Goal: Task Accomplishment & Management: Use online tool/utility

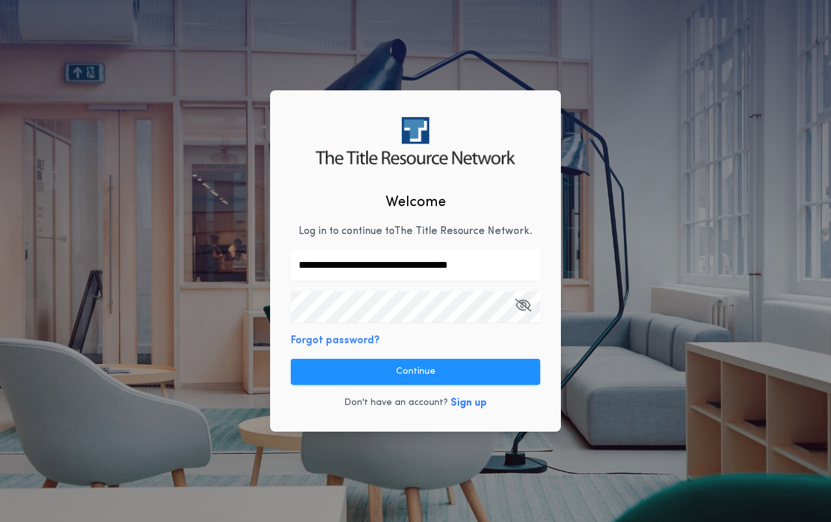
click at [447, 345] on div "**********" at bounding box center [415, 260] width 291 height 340
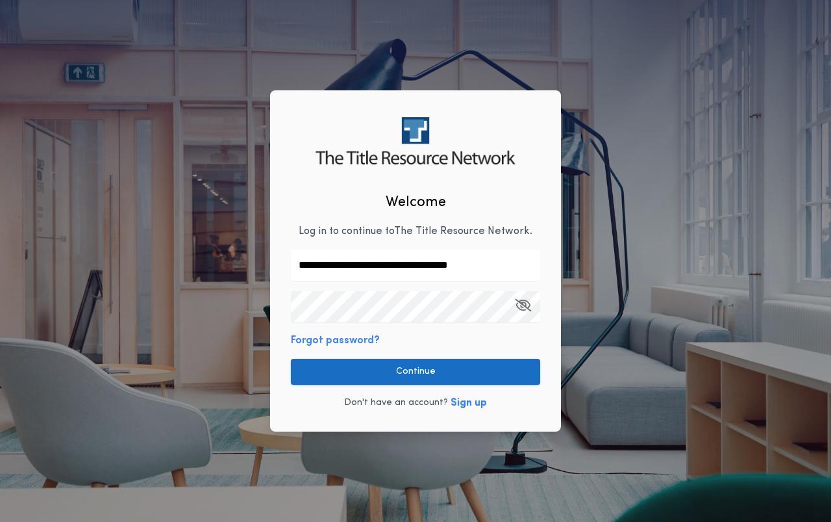
click at [438, 373] on button "Continue" at bounding box center [415, 372] width 249 height 26
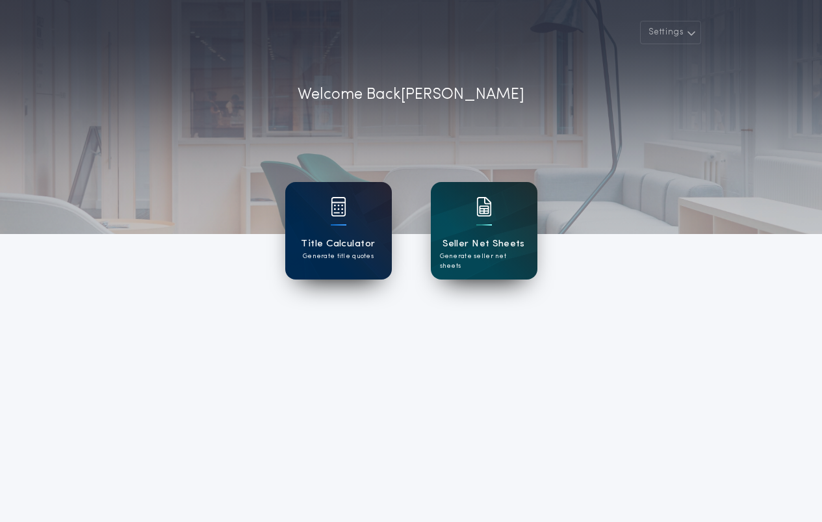
click at [350, 231] on div "Title Calculator Generate title quotes" at bounding box center [338, 230] width 107 height 97
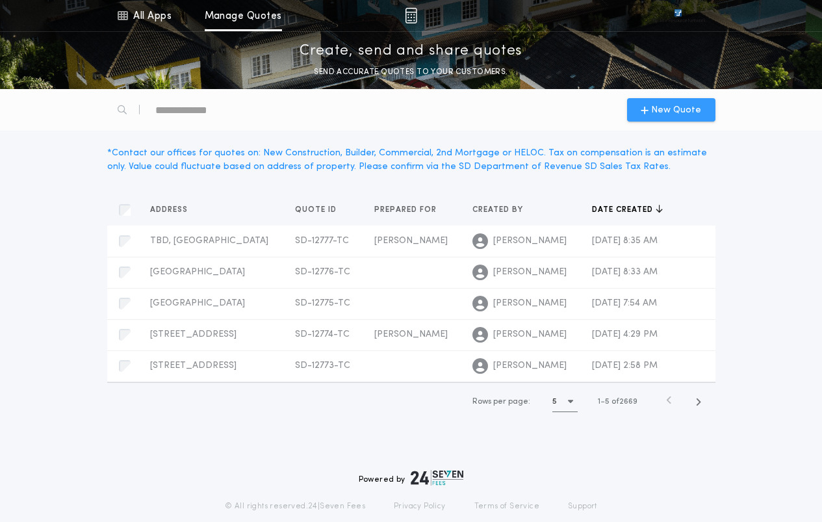
click at [683, 113] on span "New Quote" at bounding box center [676, 110] width 50 height 14
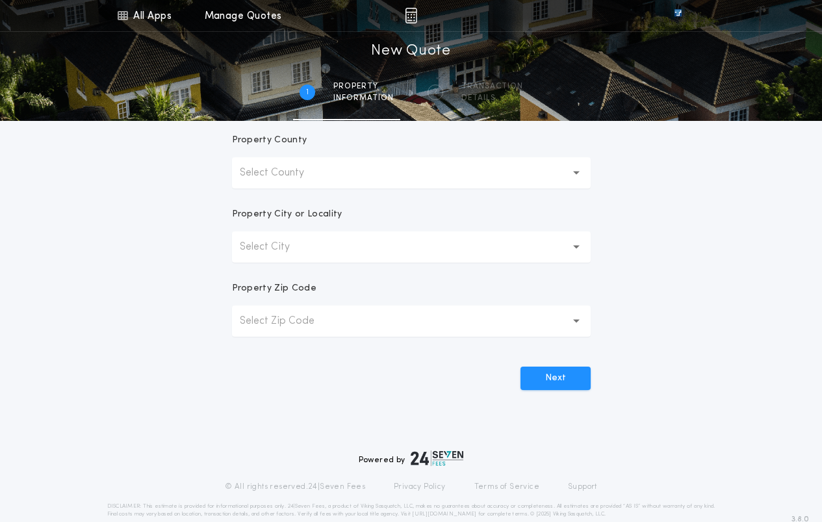
scroll to position [325, 0]
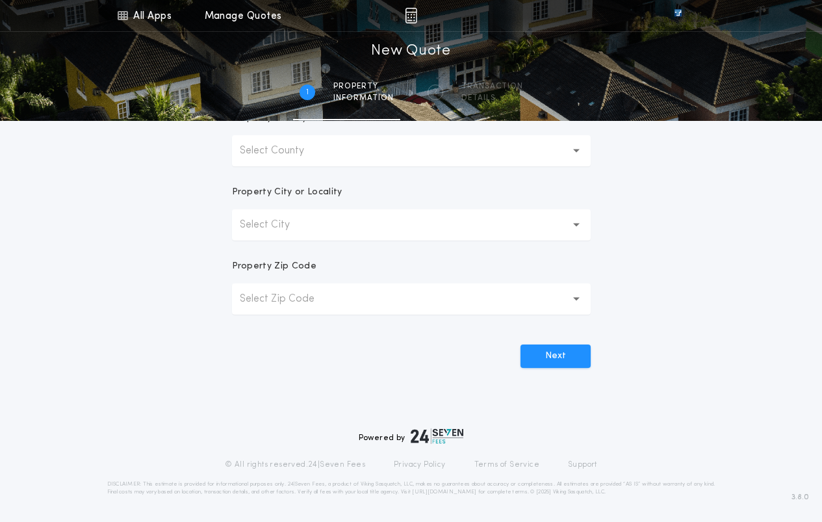
click at [333, 230] on button "Select City" at bounding box center [411, 224] width 359 height 31
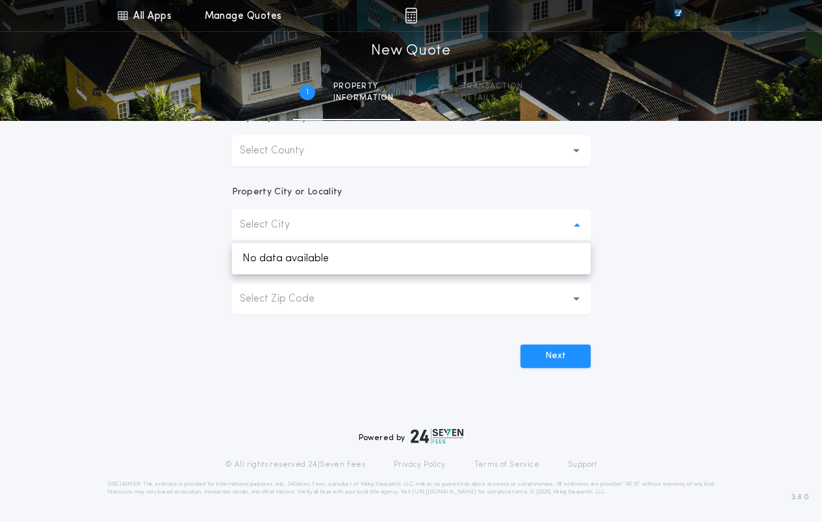
click at [395, 158] on button "Select County" at bounding box center [411, 150] width 359 height 31
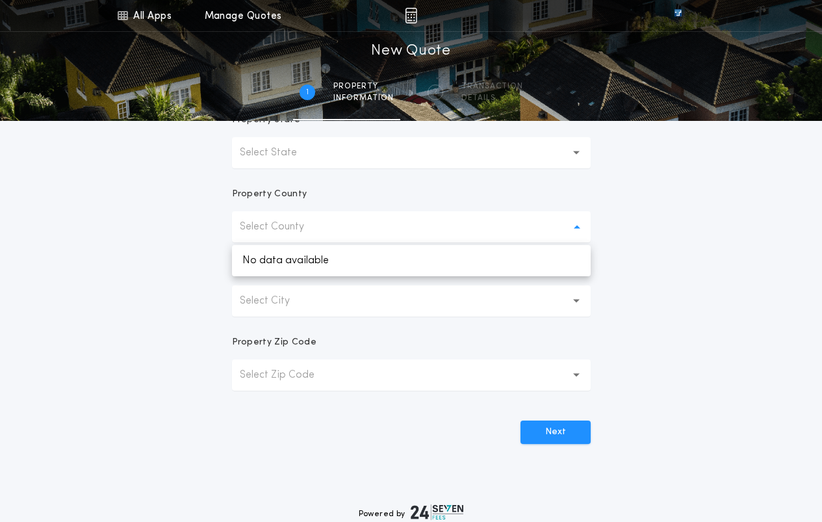
scroll to position [130, 0]
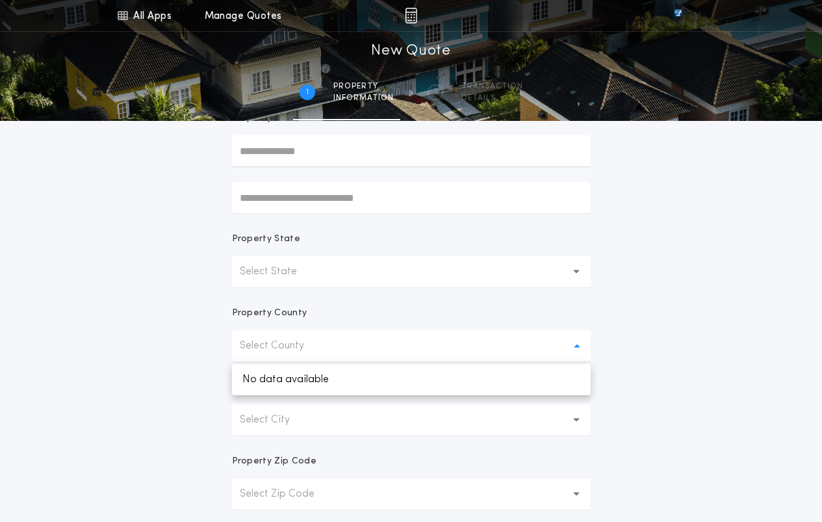
click at [403, 259] on button "Select State" at bounding box center [411, 271] width 359 height 31
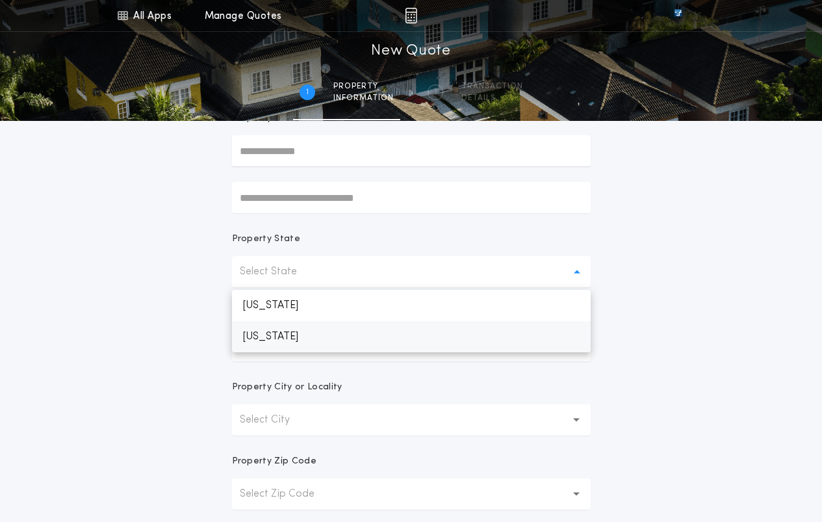
click at [319, 335] on p "[US_STATE]" at bounding box center [411, 336] width 359 height 31
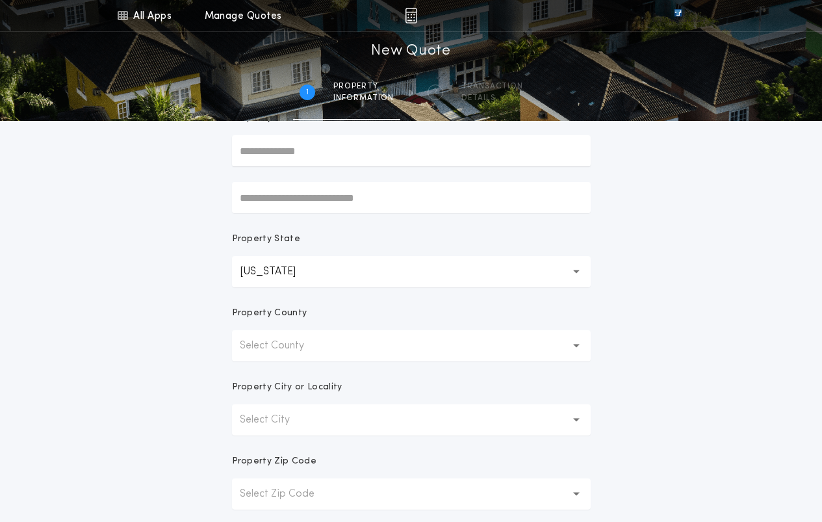
click at [335, 412] on button "Select City" at bounding box center [411, 419] width 359 height 31
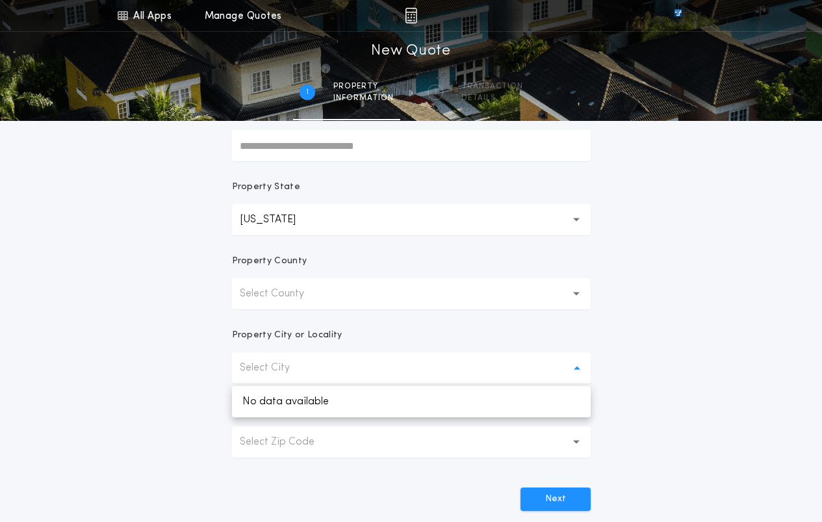
scroll to position [260, 0]
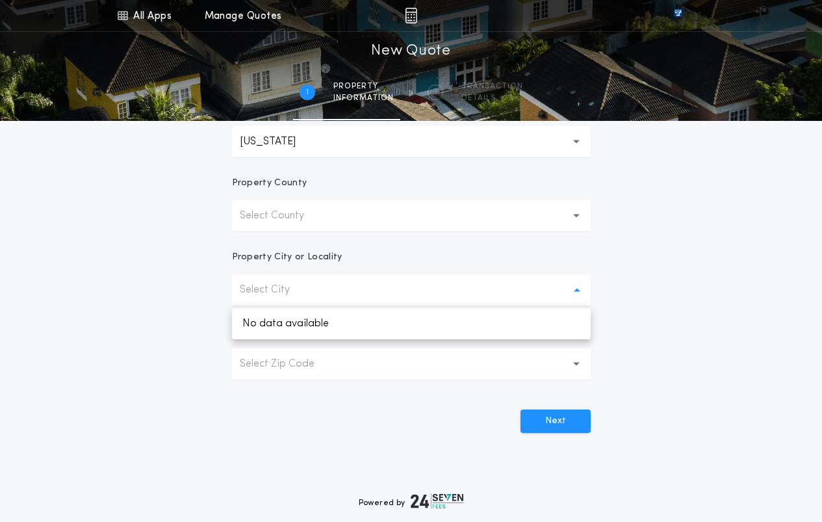
click at [558, 222] on button "Select County" at bounding box center [411, 215] width 359 height 31
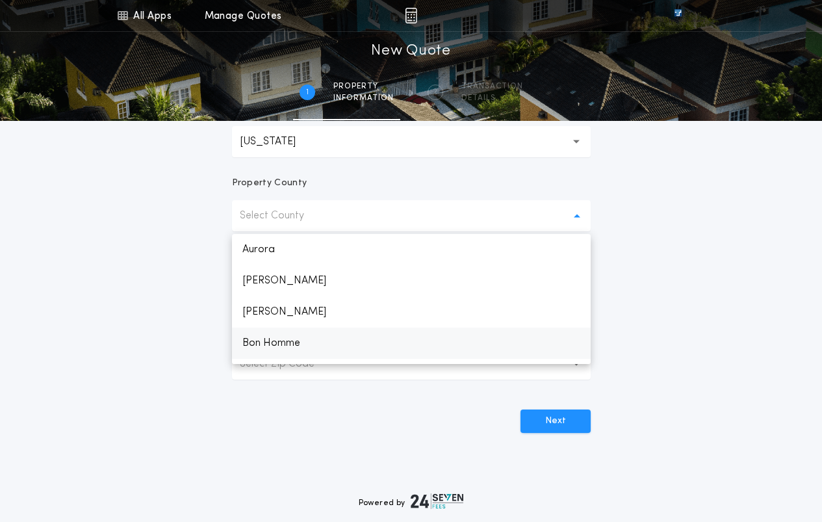
click at [301, 345] on p "Bon Homme" at bounding box center [411, 342] width 359 height 31
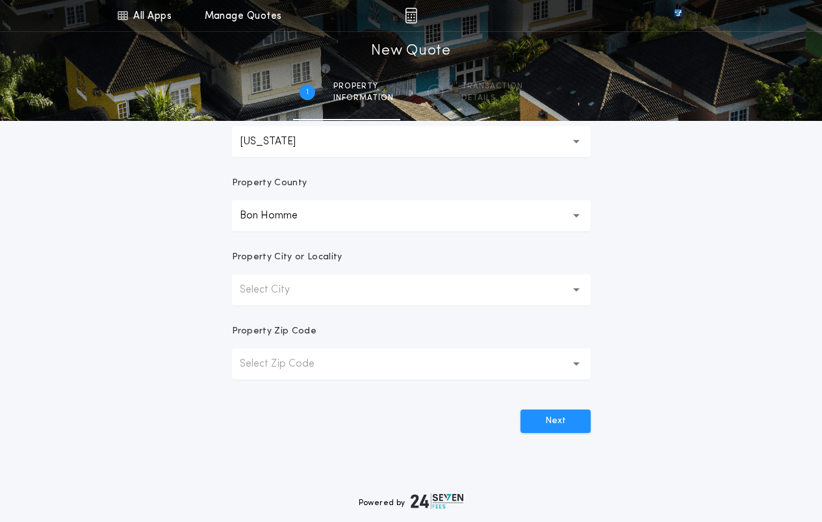
click at [433, 288] on button "Select City" at bounding box center [411, 289] width 359 height 31
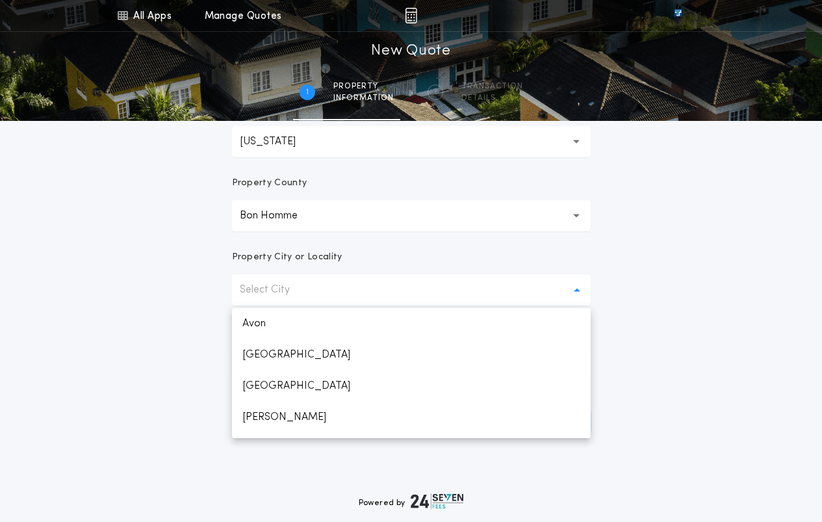
click at [505, 246] on form "Prepared For Property Address Property State [US_STATE] ** Property County Bon …" at bounding box center [411, 147] width 390 height 572
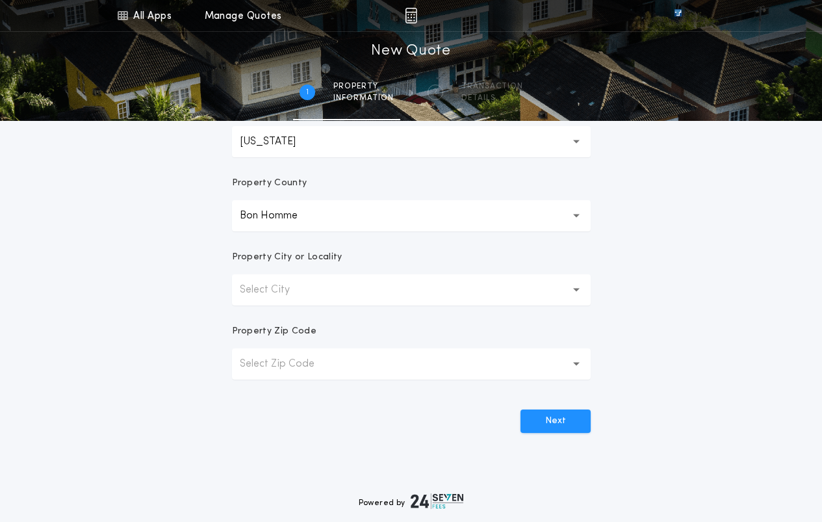
click at [798, 336] on div "All Apps Title Calculator Seller Net Sheets Menu All Apps Manage Quotes 1 /2 Ne…" at bounding box center [411, 111] width 822 height 742
